Goal: Task Accomplishment & Management: Complete application form

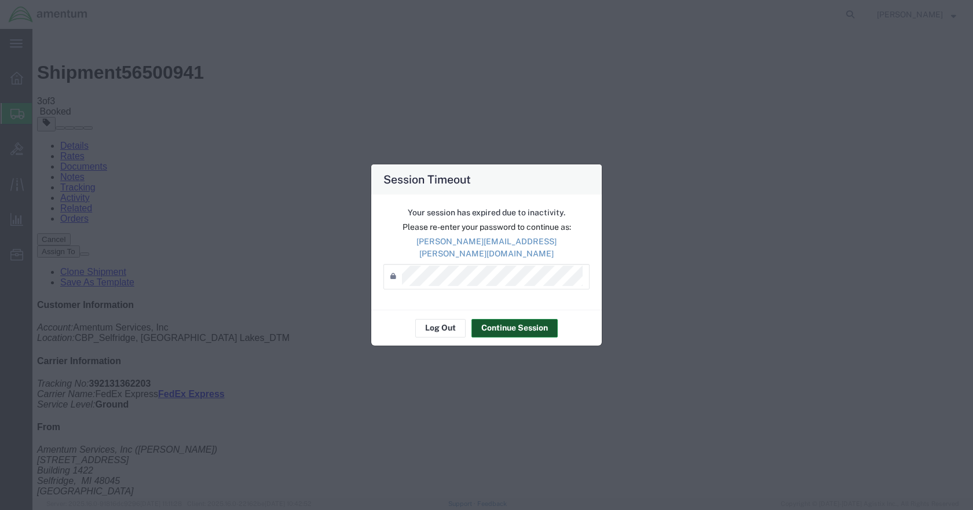
click at [501, 319] on button "Continue Session" at bounding box center [514, 328] width 86 height 19
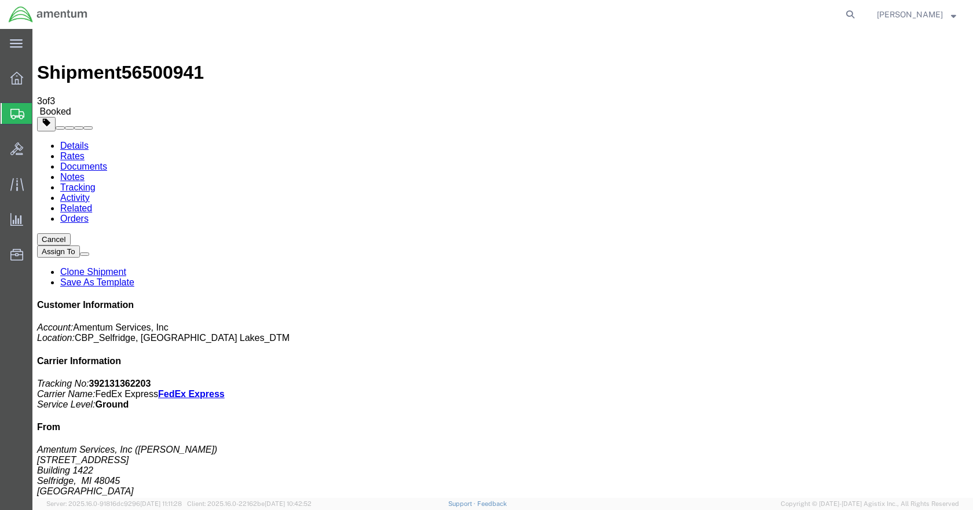
click at [0, 0] on span "Create Shipment" at bounding box center [0, 0] width 0 height 0
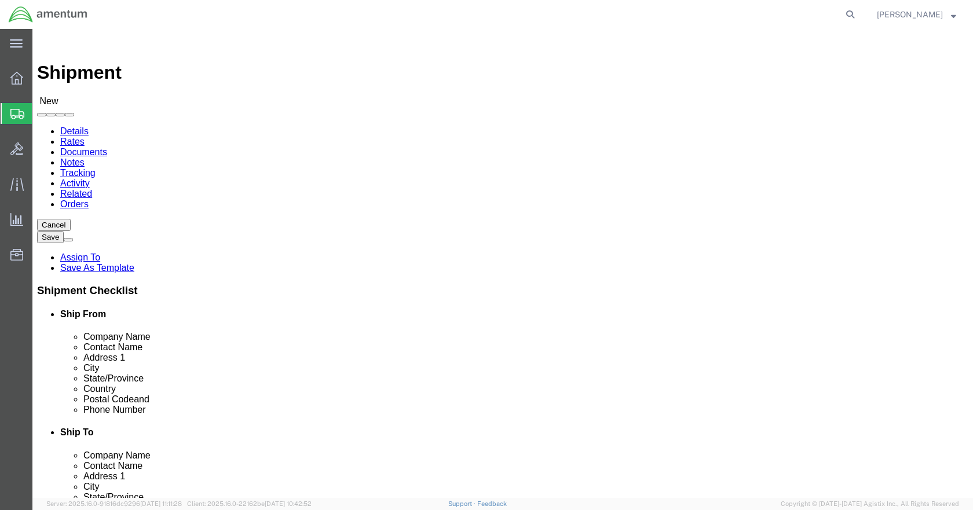
click input "text"
type input "[PERSON_NAME]"
click p "- Amentum Services, Inc - ([PERSON_NAME]) [STREET_ADDRESS]"
select select "MI"
type input "[PERSON_NAME]"
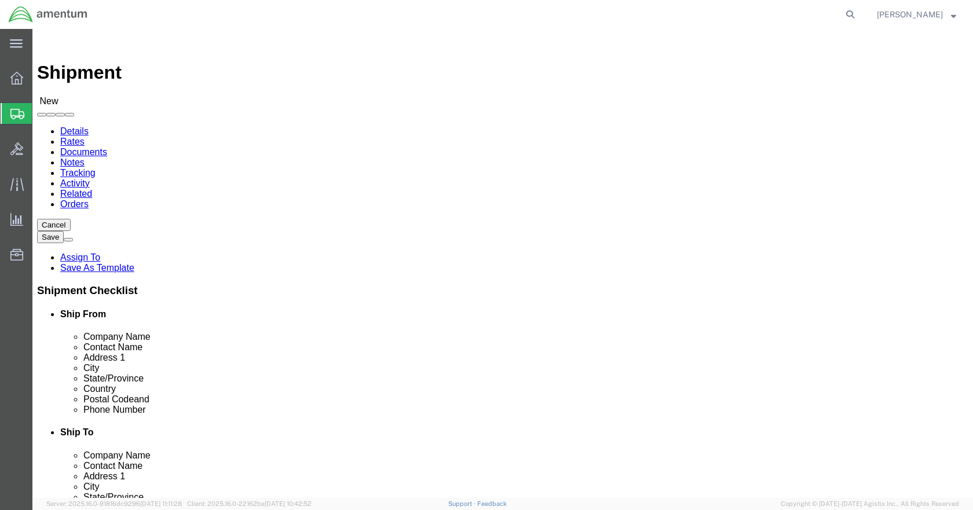
click input "text"
type input "5869542217"
type input "ULV"
select select "49950"
select select "[GEOGRAPHIC_DATA]"
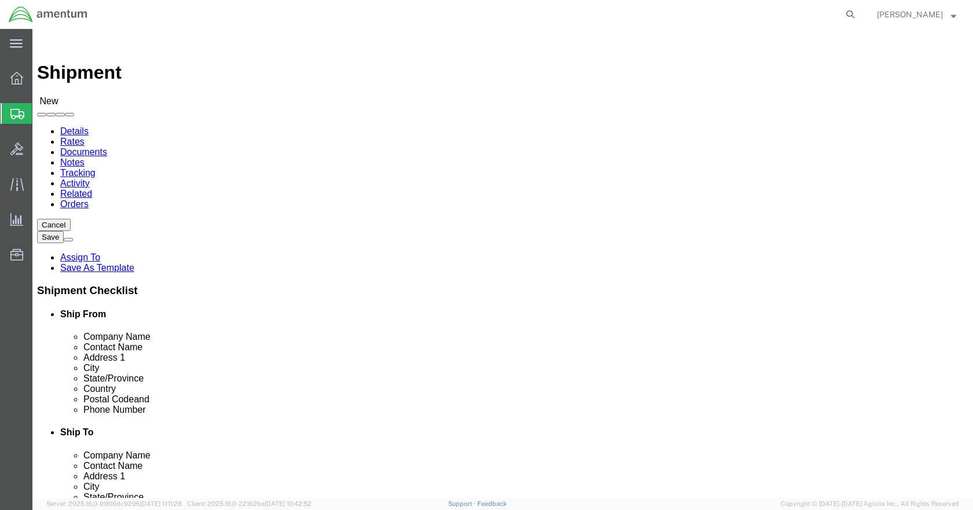
click input "checkbox"
checkbox input "false"
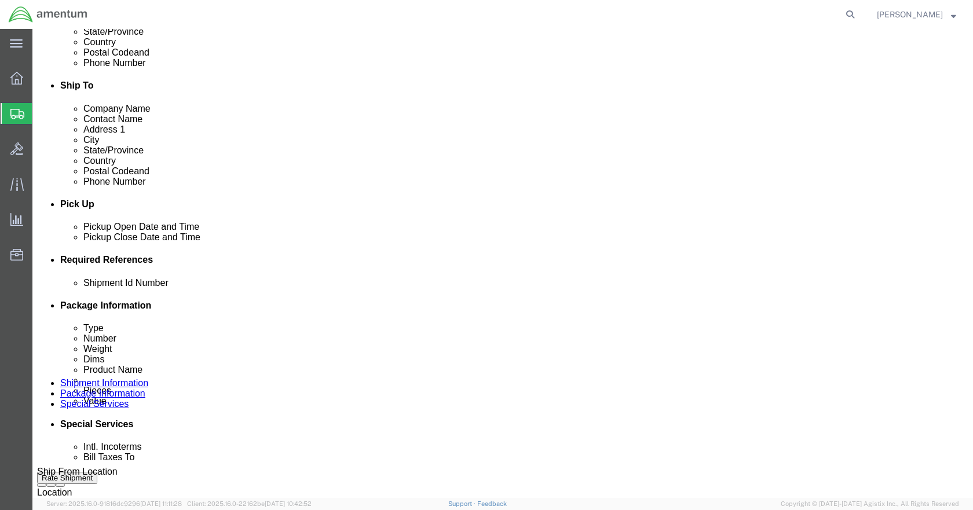
scroll to position [347, 0]
click button "Add reference"
click input "text"
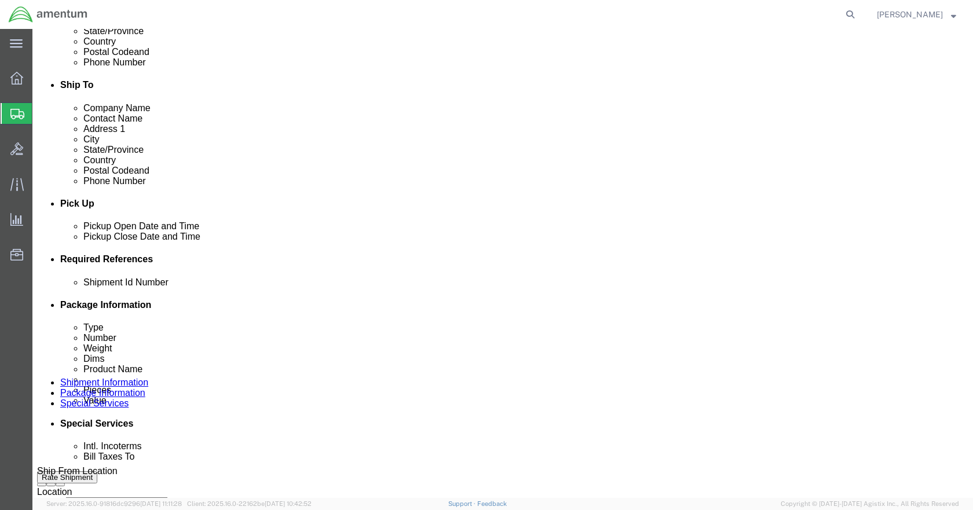
type input "BRACKET"
type input "USAGE#324671"
type input "CBP"
type input "6118.03.03.2219.000.DTM.0000"
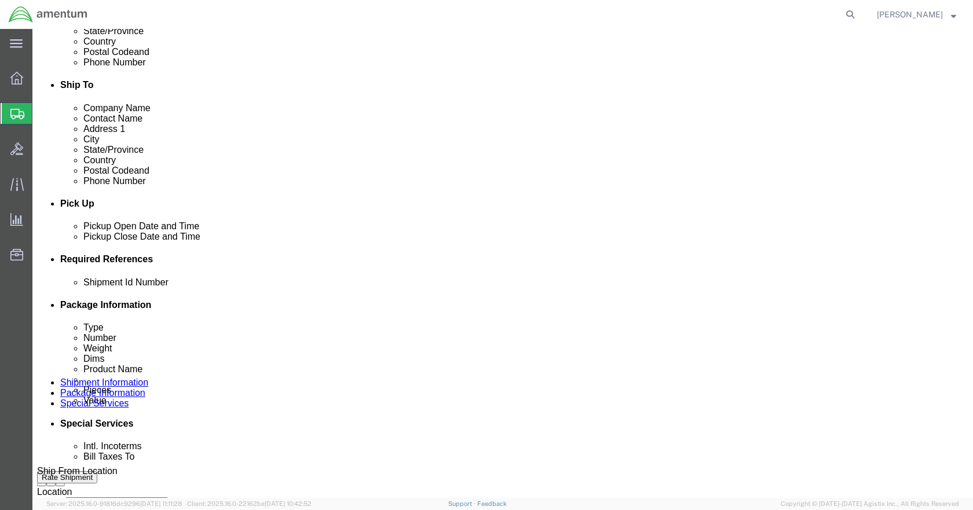
scroll to position [0, 0]
click select "Select Account Type Activity ID Airline Appointment Number ASN Batch Request # …"
select select "PROJNUM"
click select "Select Account Type Activity ID Airline Appointment Number ASN Batch Request # …"
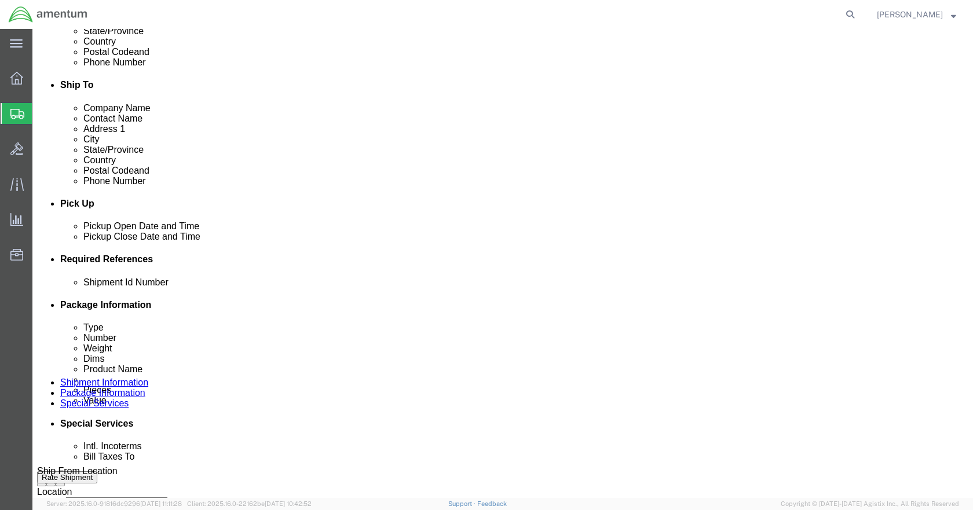
select select "DEPT"
click select "Select Account Type Activity ID Airline Appointment Number ASN Batch Request # …"
select select "CUSTREF"
click select "Select Account Type Activity ID Airline Appointment Number ASN Batch Request # …"
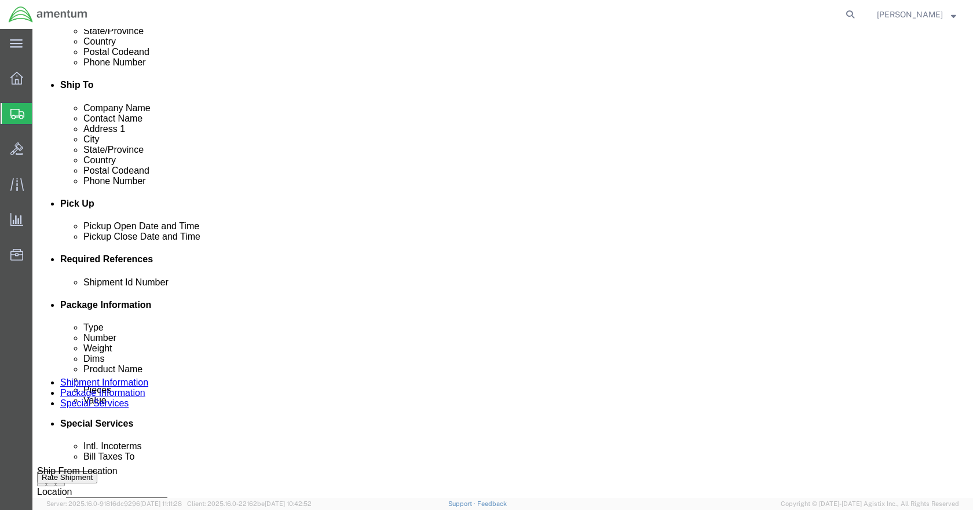
click icon
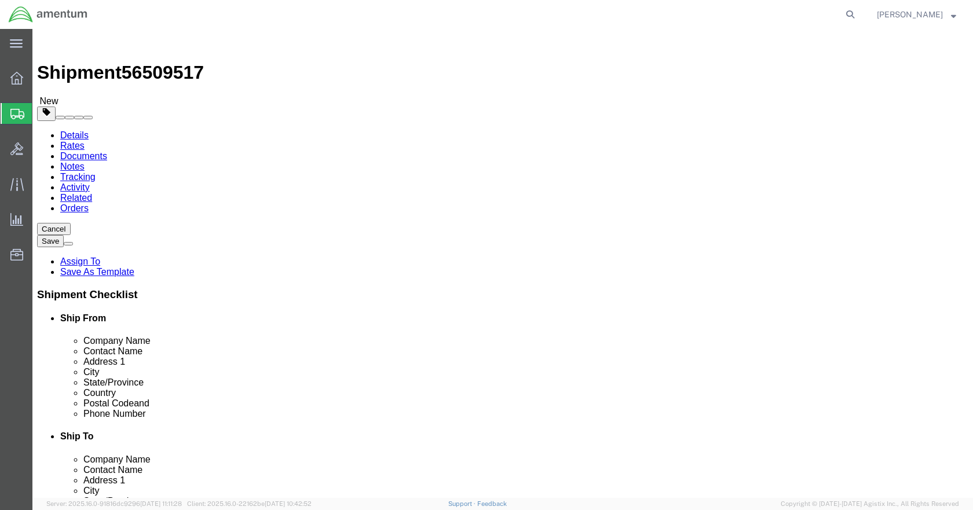
select select "CBOX"
click input "text"
type input "6.5"
type input "12.5"
type input "7"
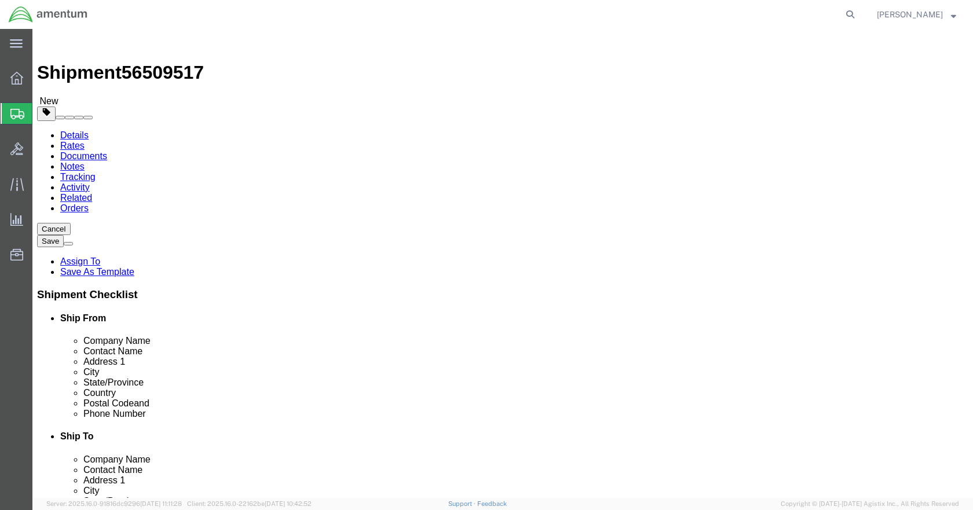
type input "1"
click link "Add Content"
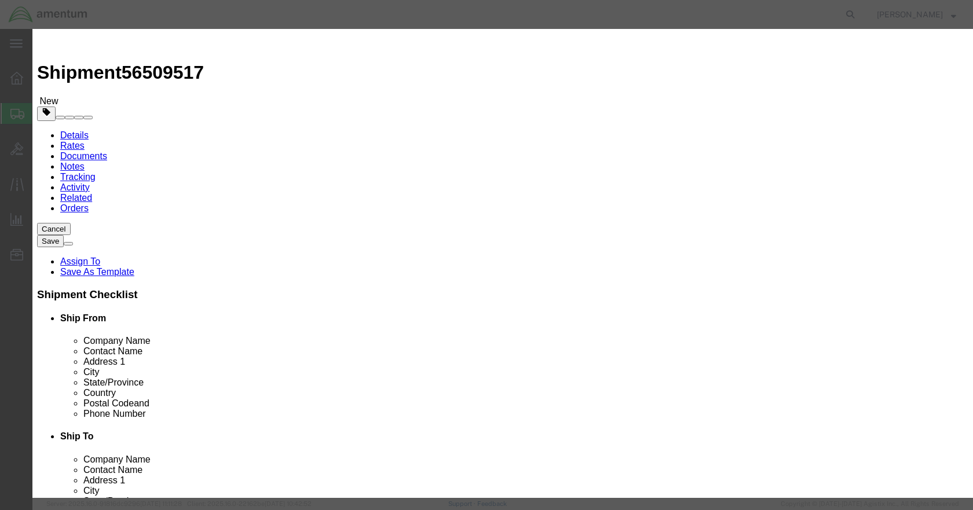
click input "text"
type input "BRACKET"
type input "1"
type input "1500"
select select "USD"
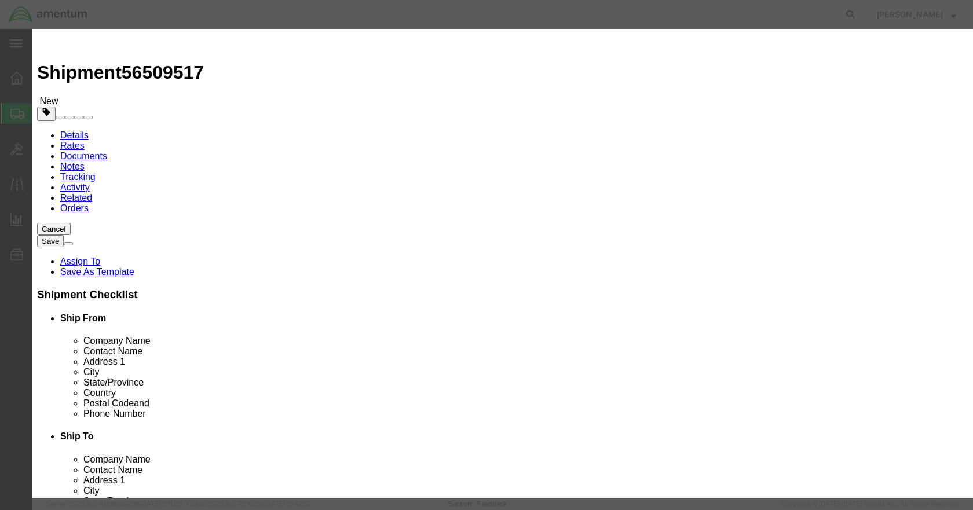
click button "Save & Close"
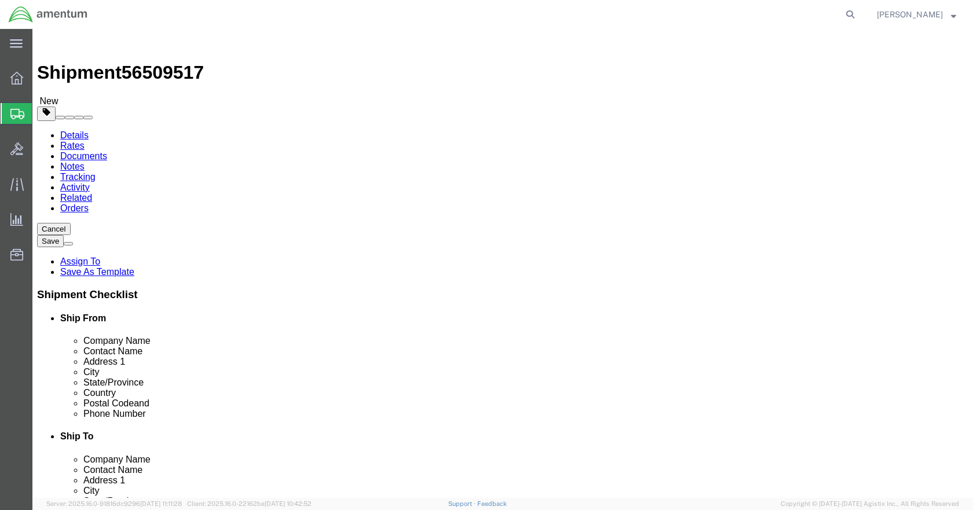
click button "Rate Shipment"
